Goal: Task Accomplishment & Management: Complete application form

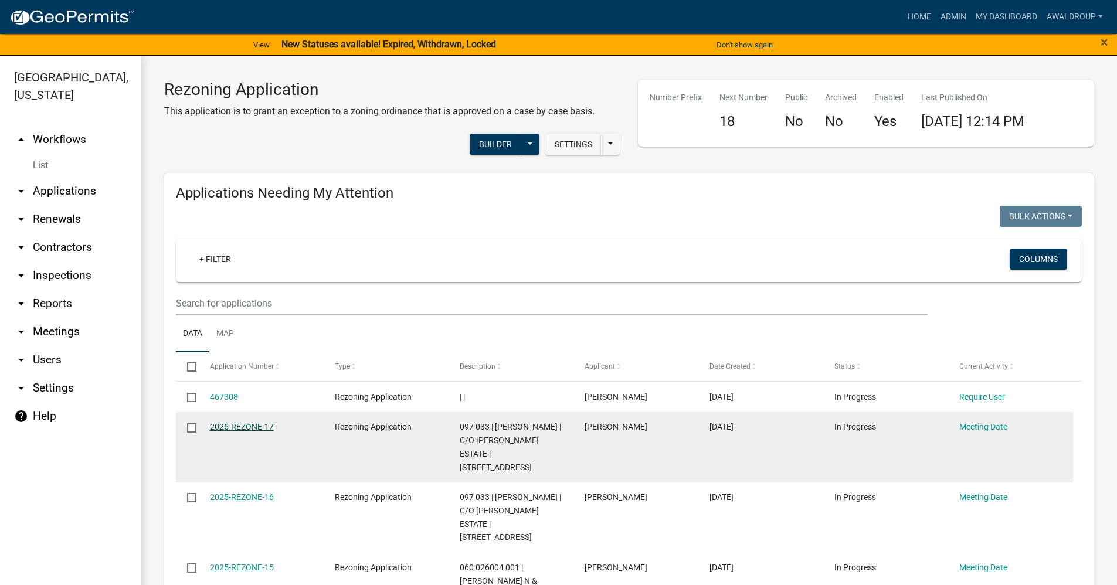
click at [245, 425] on link "2025-REZONE-17" at bounding box center [242, 426] width 64 height 9
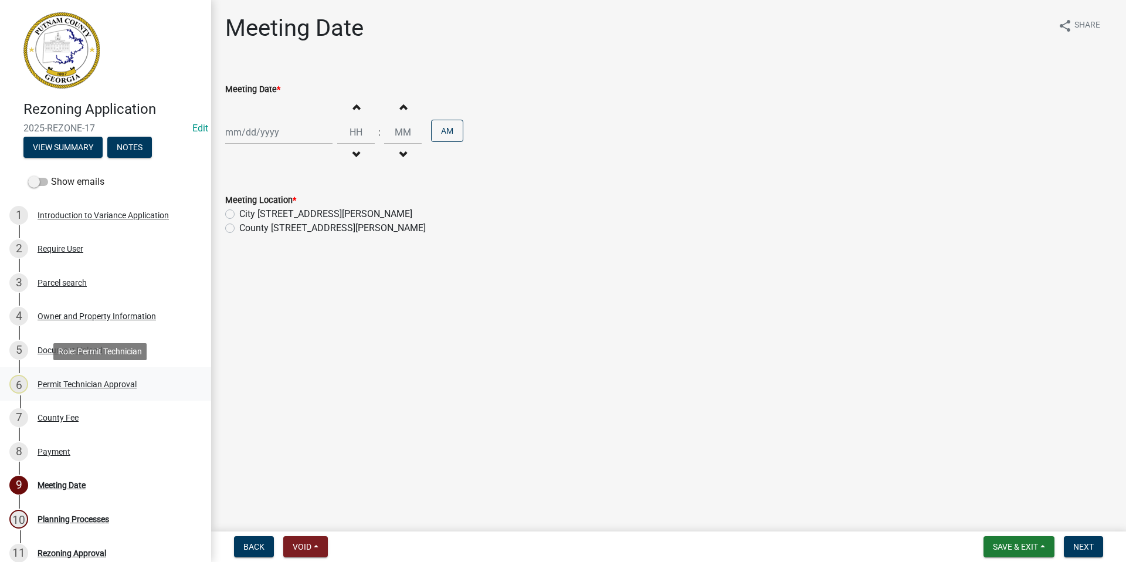
click at [67, 385] on div "Permit Technician Approval" at bounding box center [87, 384] width 99 height 8
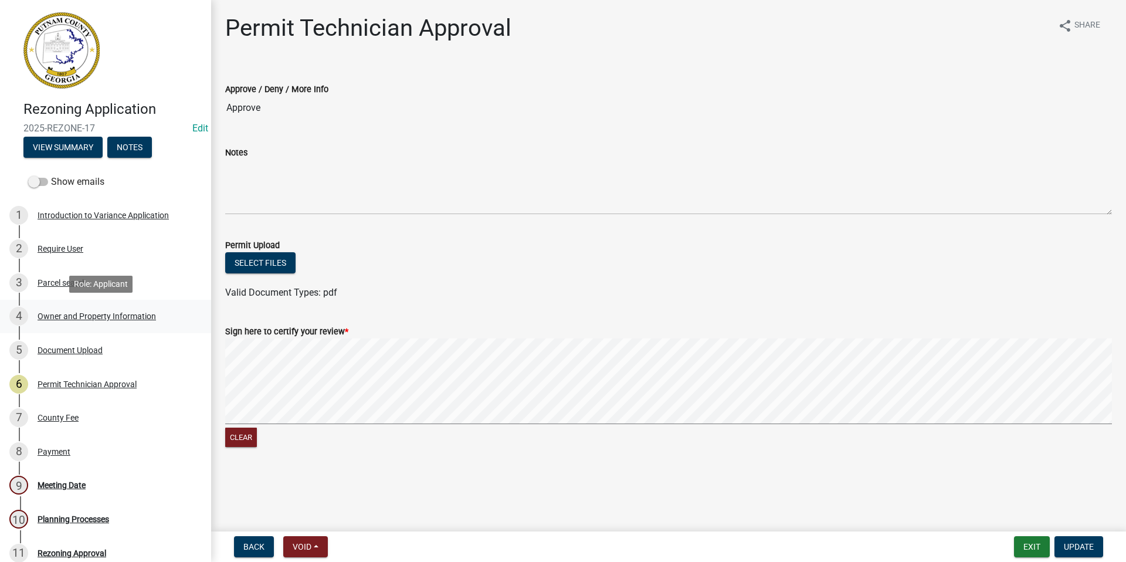
click at [99, 312] on div "Owner and Property Information" at bounding box center [97, 316] width 118 height 8
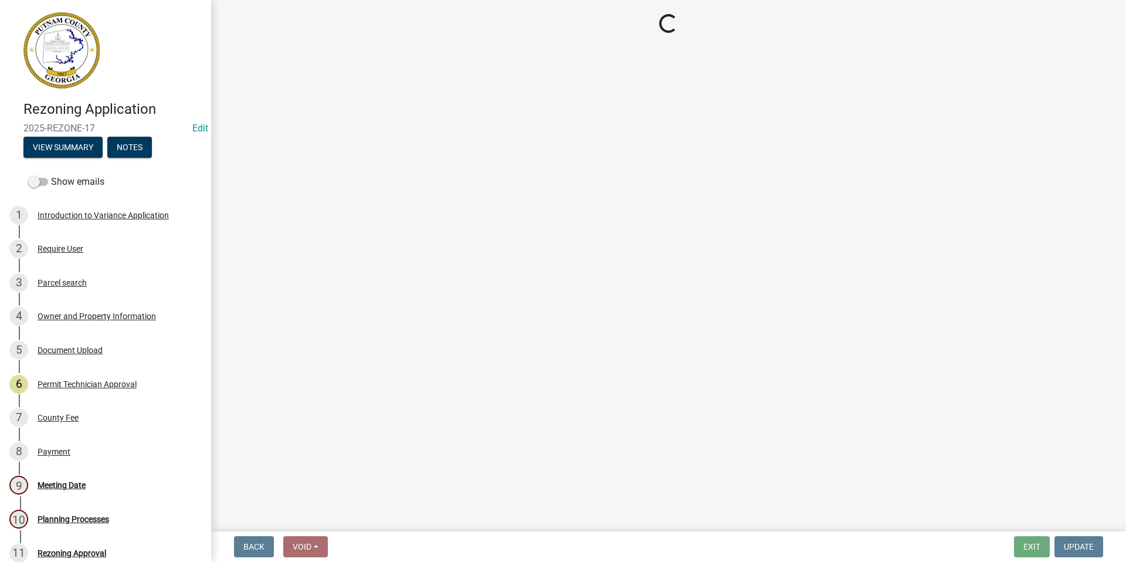
select select "a4366e26-0f82-401b-a682-956e4112ff86"
select select "83394b22-4a11-496c-8e5c-75ade2e72faf"
select select "469c5908-2854-42d5-89ed-bee7fc26529e"
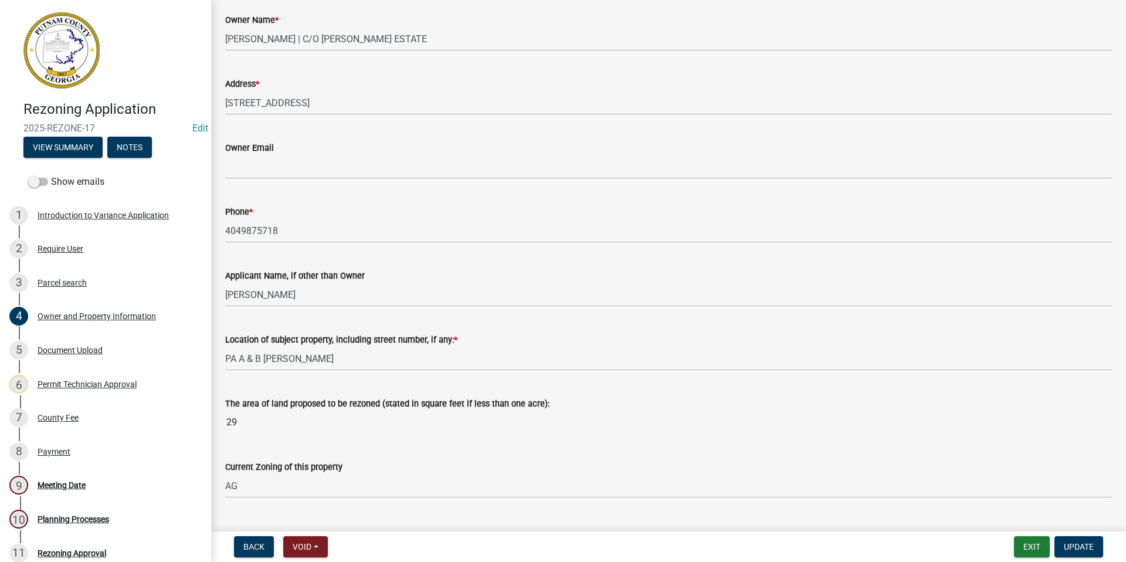
scroll to position [293, 0]
click at [252, 420] on input "29" at bounding box center [668, 420] width 887 height 23
drag, startPoint x: 252, startPoint y: 420, endPoint x: 211, endPoint y: 420, distance: 41.6
click at [211, 420] on div "Rezoning Application 2025-REZONE-17 Edit View Summary Notes Show emails 1 Intro…" at bounding box center [563, 281] width 1126 height 562
click at [140, 466] on link "8 Payment" at bounding box center [105, 452] width 211 height 34
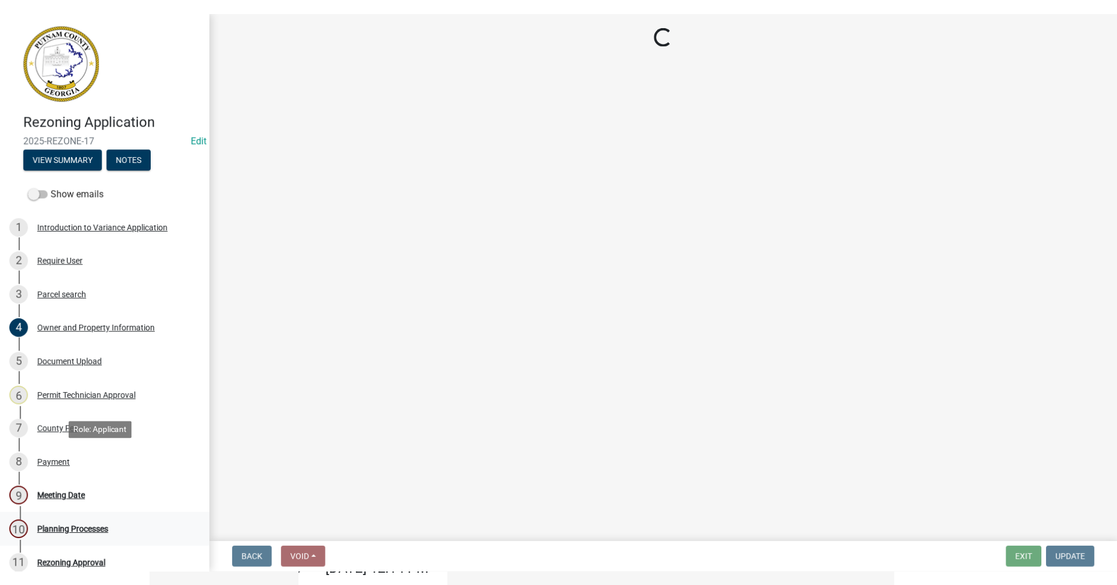
scroll to position [0, 0]
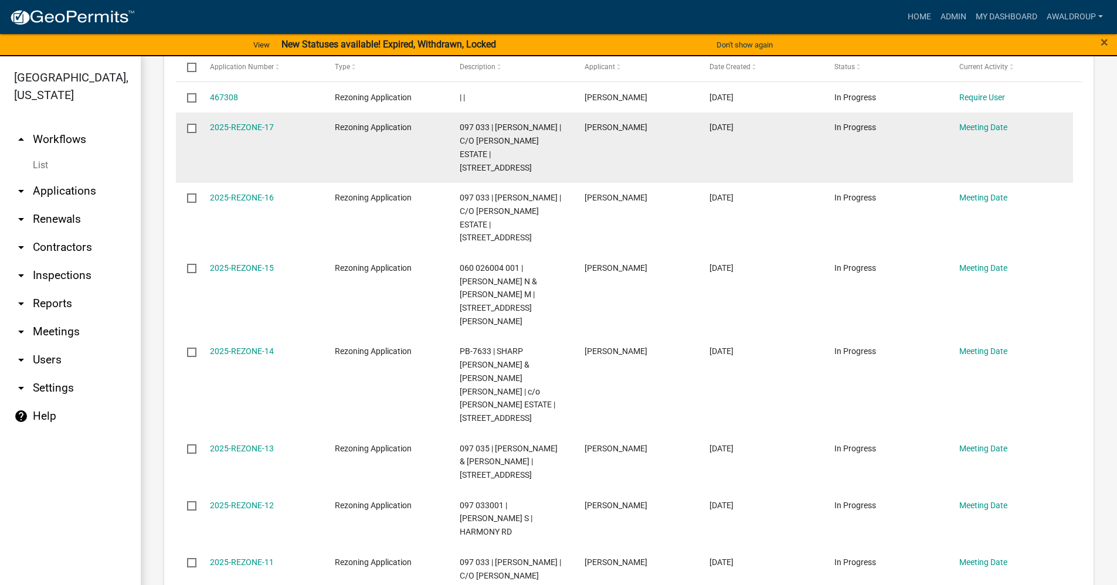
scroll to position [352, 0]
